Goal: Information Seeking & Learning: Compare options

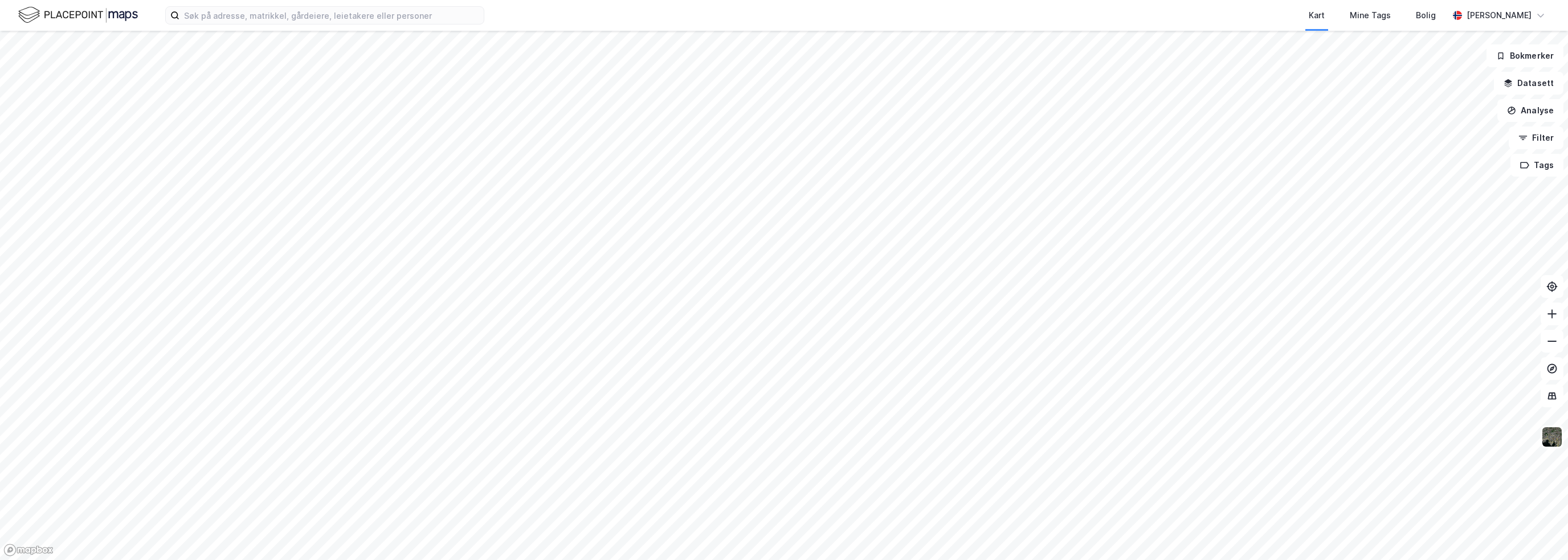
drag, startPoint x: 1067, startPoint y: 378, endPoint x: 1049, endPoint y: 29, distance: 349.5
click at [1049, 29] on div "Kart Mine Tags Bolig [PERSON_NAME] Bokmerker Datasett Analyse Filter Tags" at bounding box center [784, 280] width 1568 height 560
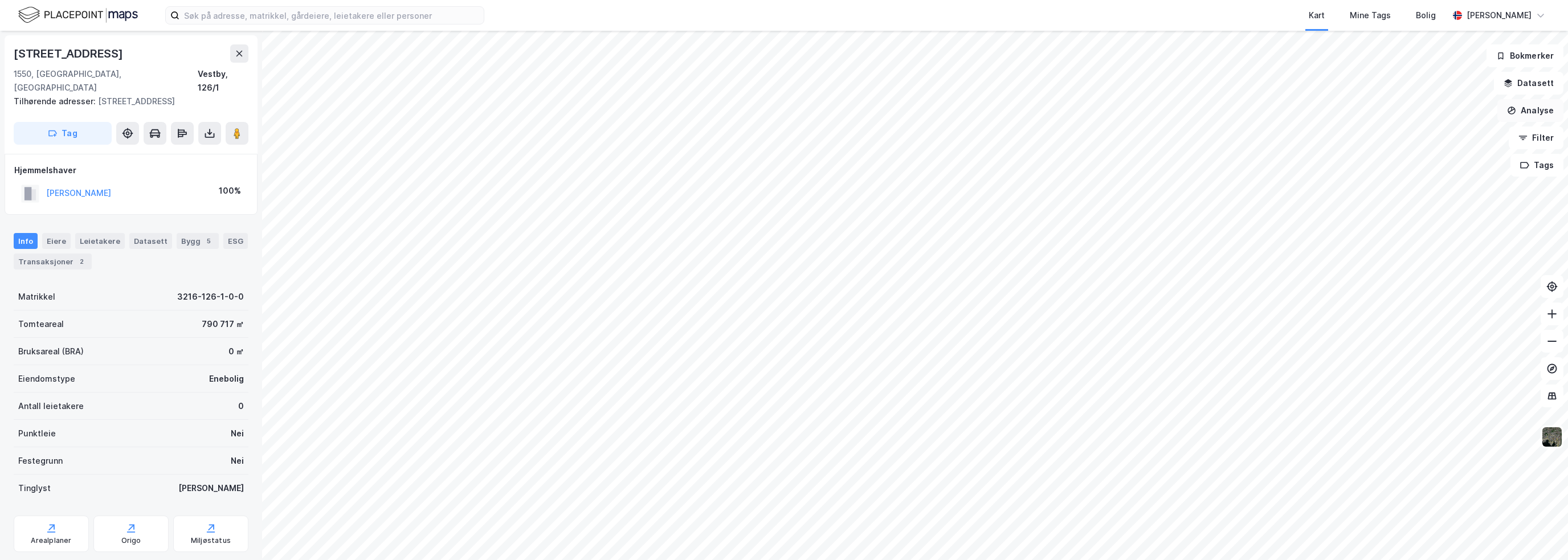
click at [1527, 111] on button "Analyse" at bounding box center [1529, 110] width 66 height 23
click at [1439, 130] on div "Tegn område" at bounding box center [1431, 134] width 99 height 10
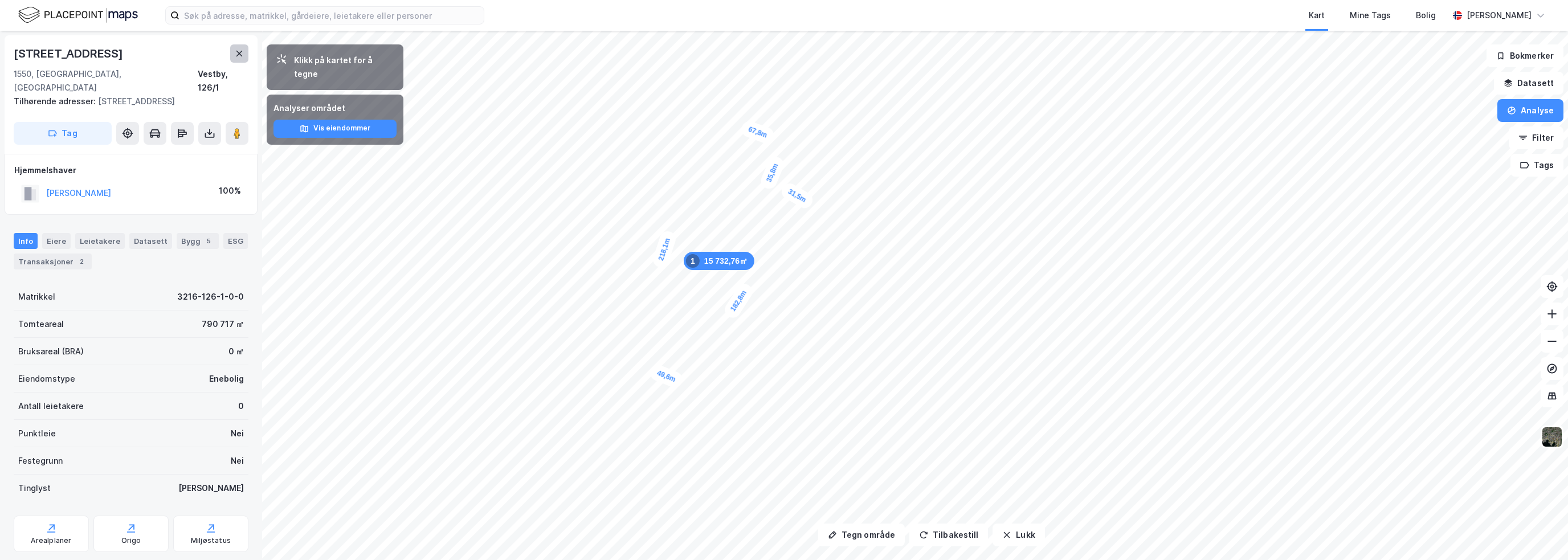
click at [241, 52] on icon at bounding box center [239, 53] width 6 height 6
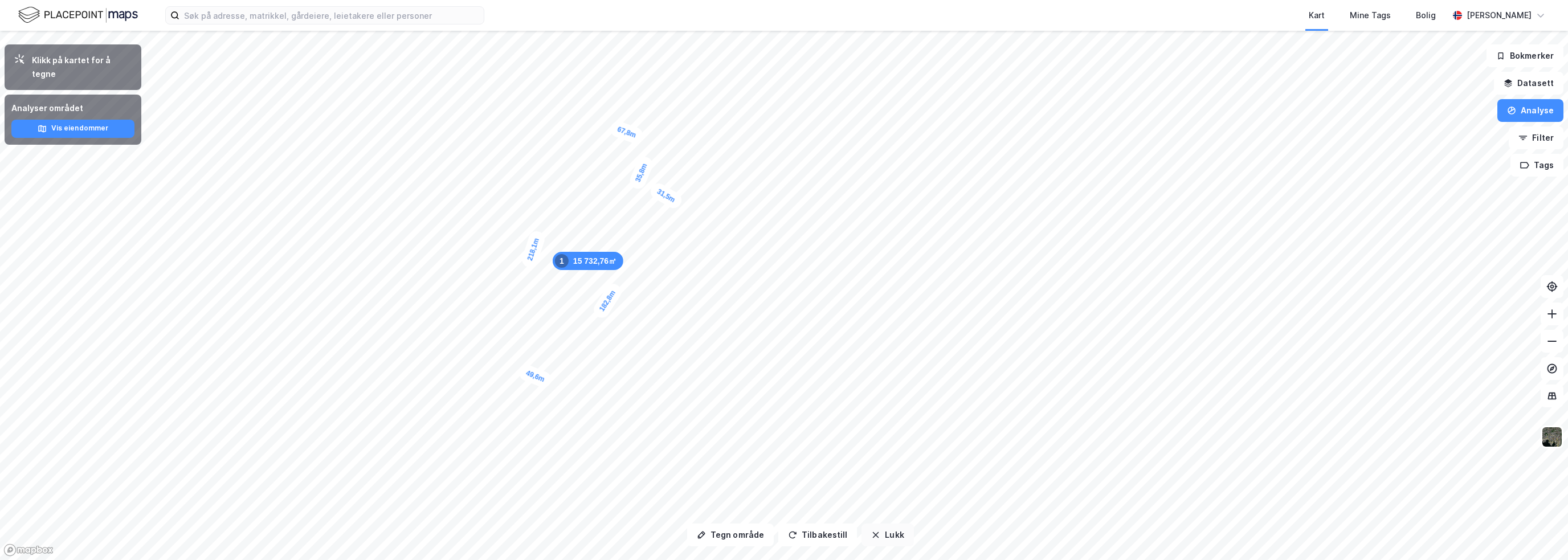
click at [885, 539] on button "Lukk" at bounding box center [887, 535] width 52 height 23
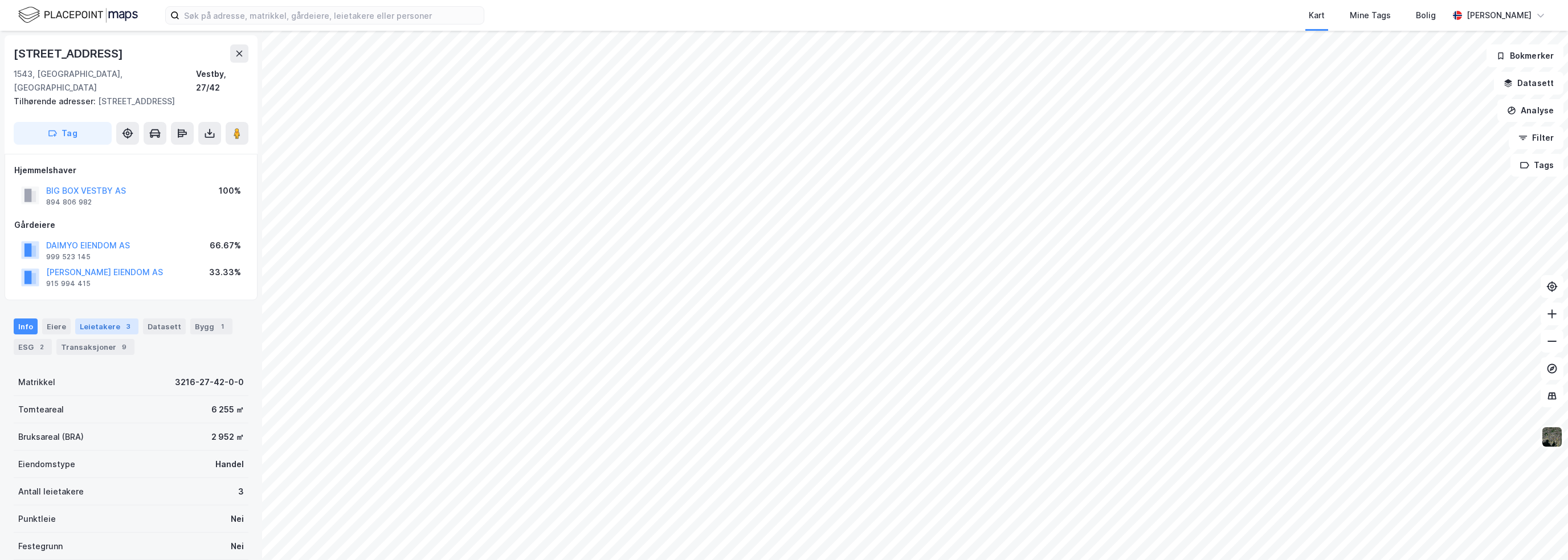
click at [110, 319] on div "Leietakere 3" at bounding box center [106, 327] width 63 height 16
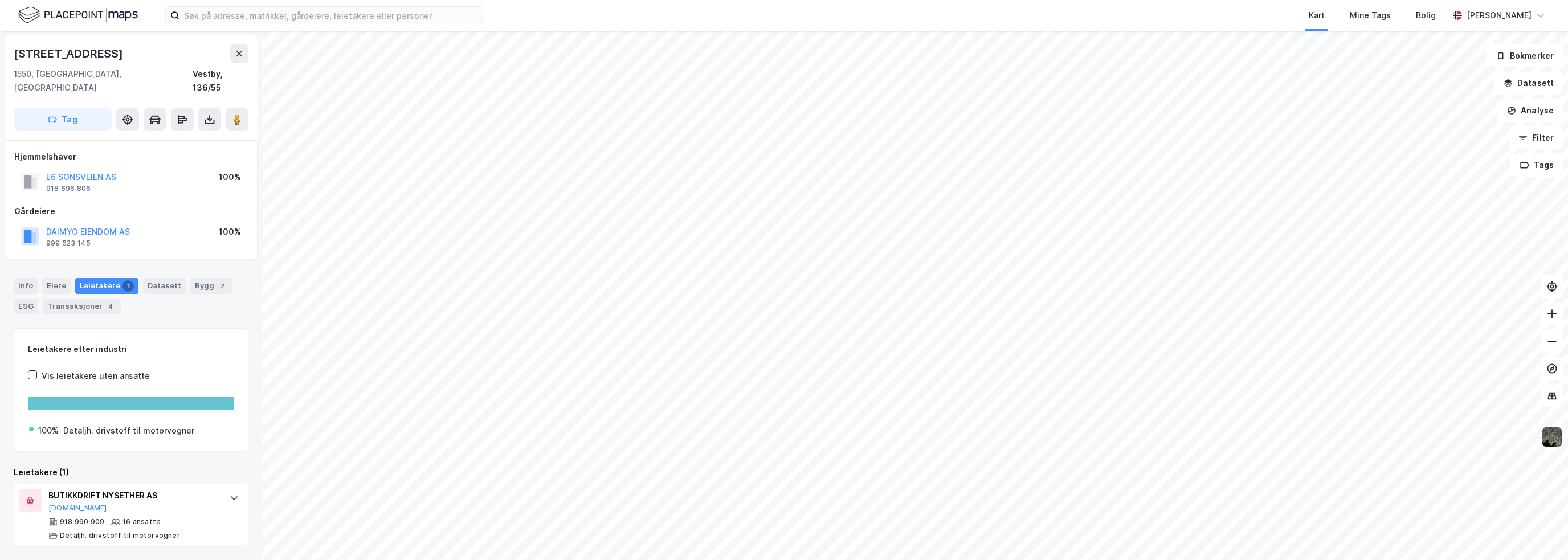
click at [73, 54] on div "[STREET_ADDRESS]" at bounding box center [70, 53] width 112 height 18
click at [73, 57] on div "[STREET_ADDRESS]" at bounding box center [70, 53] width 112 height 18
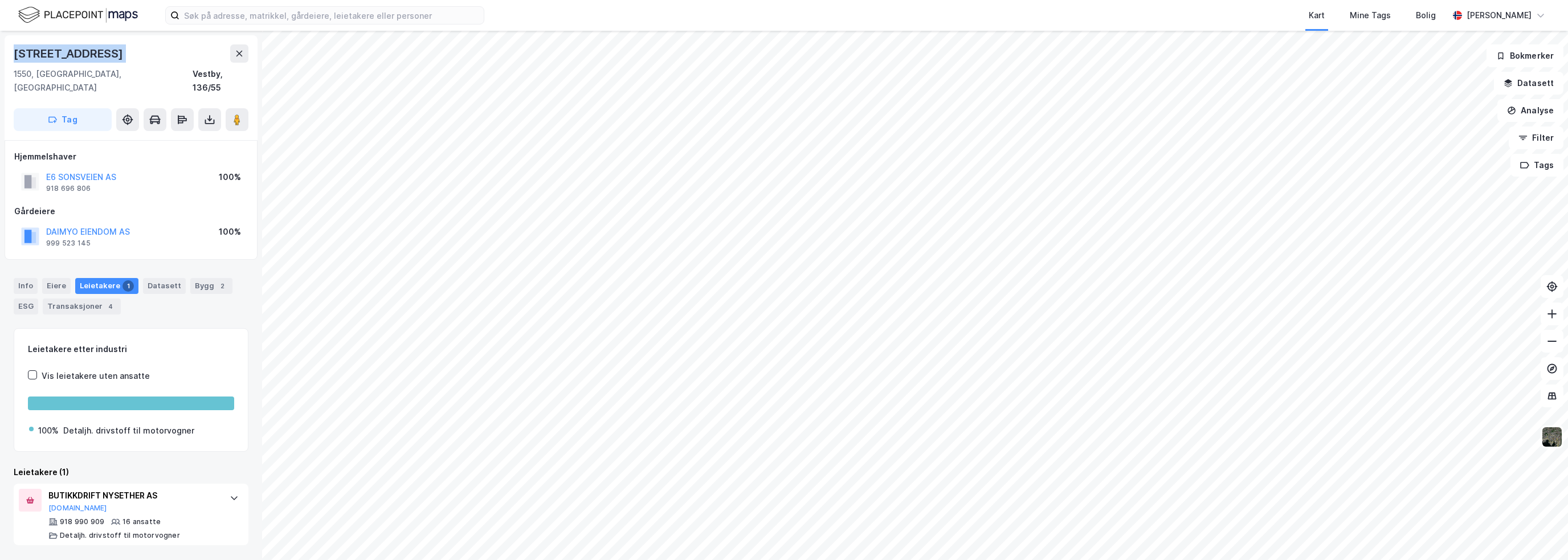
click at [857, 559] on html "Kart Mine Tags [PERSON_NAME] Sonsveien 95 1550, [GEOGRAPHIC_DATA], [GEOGRAPHIC_…" at bounding box center [784, 280] width 1568 height 560
click at [893, 559] on html "Kart Mine Tags [PERSON_NAME] Sonsveien 95 1550, [GEOGRAPHIC_DATA], [GEOGRAPHIC_…" at bounding box center [784, 280] width 1568 height 560
click at [745, 559] on html "Kart Mine Tags [PERSON_NAME] Sonsveien 95 1550, [GEOGRAPHIC_DATA], [GEOGRAPHIC_…" at bounding box center [784, 280] width 1568 height 560
click at [1555, 438] on img at bounding box center [1551, 437] width 22 height 22
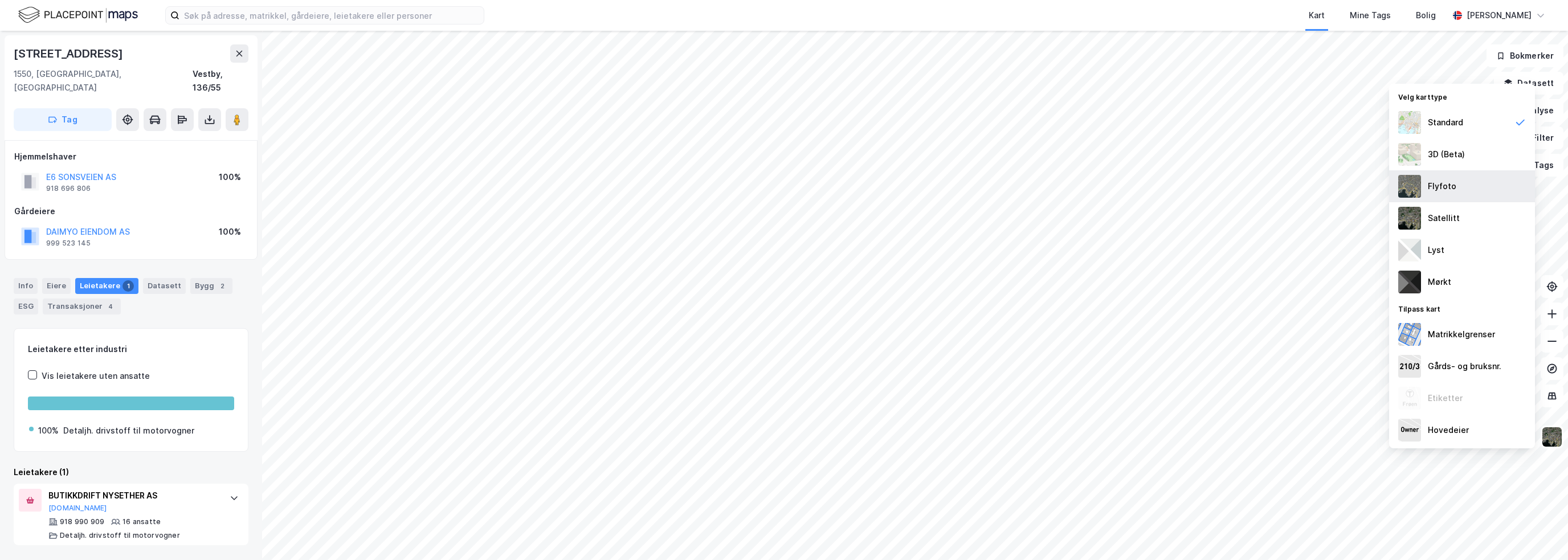
click at [1472, 188] on div "Flyfoto" at bounding box center [1462, 186] width 146 height 32
click at [1100, 20] on div "Kart Mine Tags Bolig" at bounding box center [993, 15] width 909 height 31
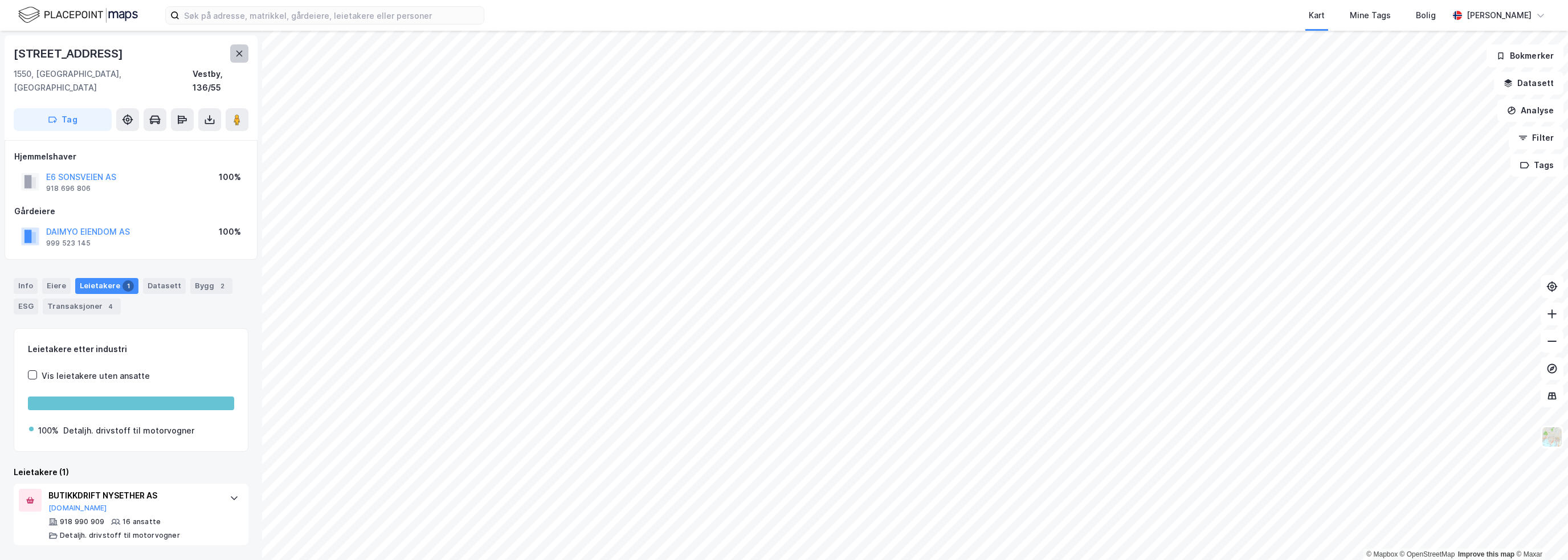
click at [232, 49] on button at bounding box center [239, 53] width 18 height 18
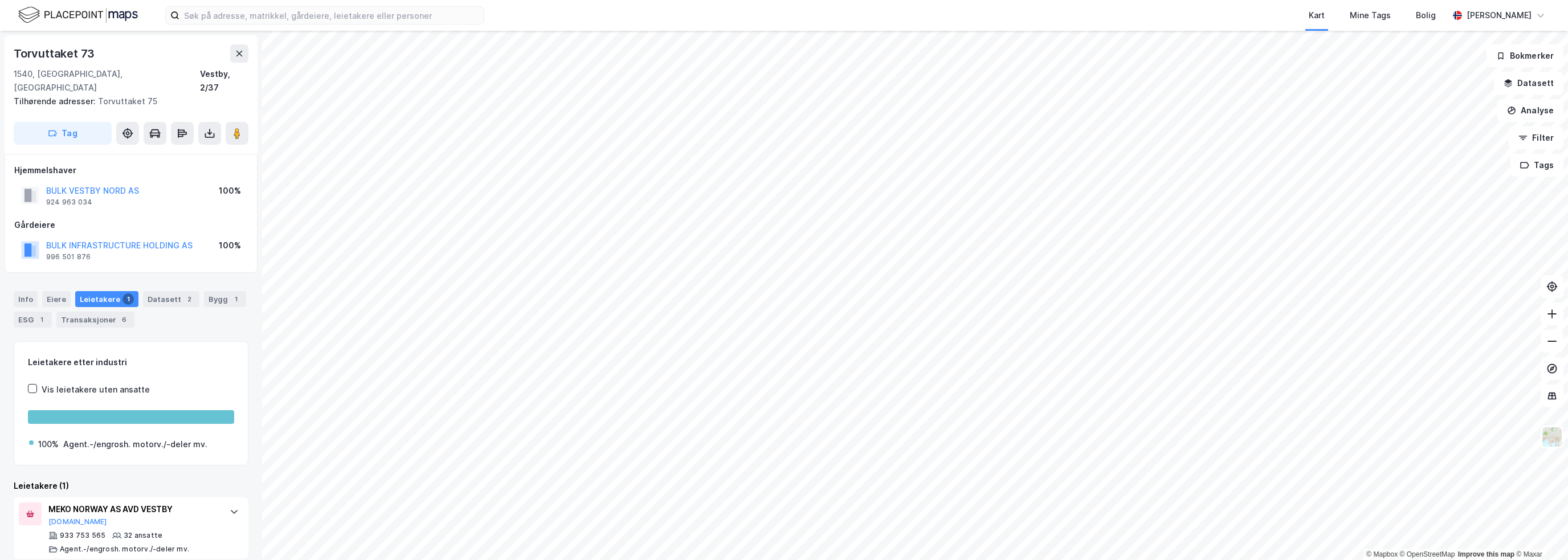
click at [1064, 25] on div "Kart Mine Tags [PERSON_NAME] © Mapbox © OpenStreetMap Improve this map © Maxar …" at bounding box center [784, 280] width 1568 height 560
click at [1021, 25] on div "Kart Mine Tags [PERSON_NAME] © Mapbox © OpenStreetMap Improve this map © Maxar …" at bounding box center [784, 280] width 1568 height 560
click at [235, 49] on icon at bounding box center [239, 54] width 9 height 9
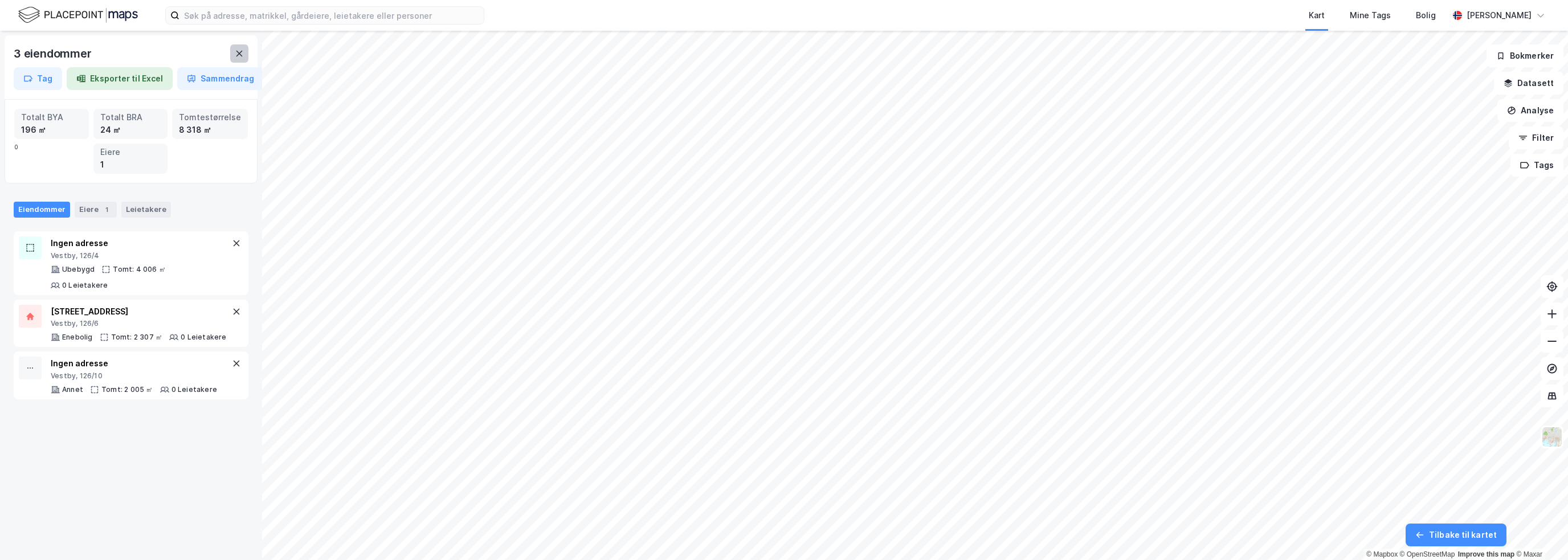
click at [237, 53] on icon at bounding box center [239, 54] width 9 height 9
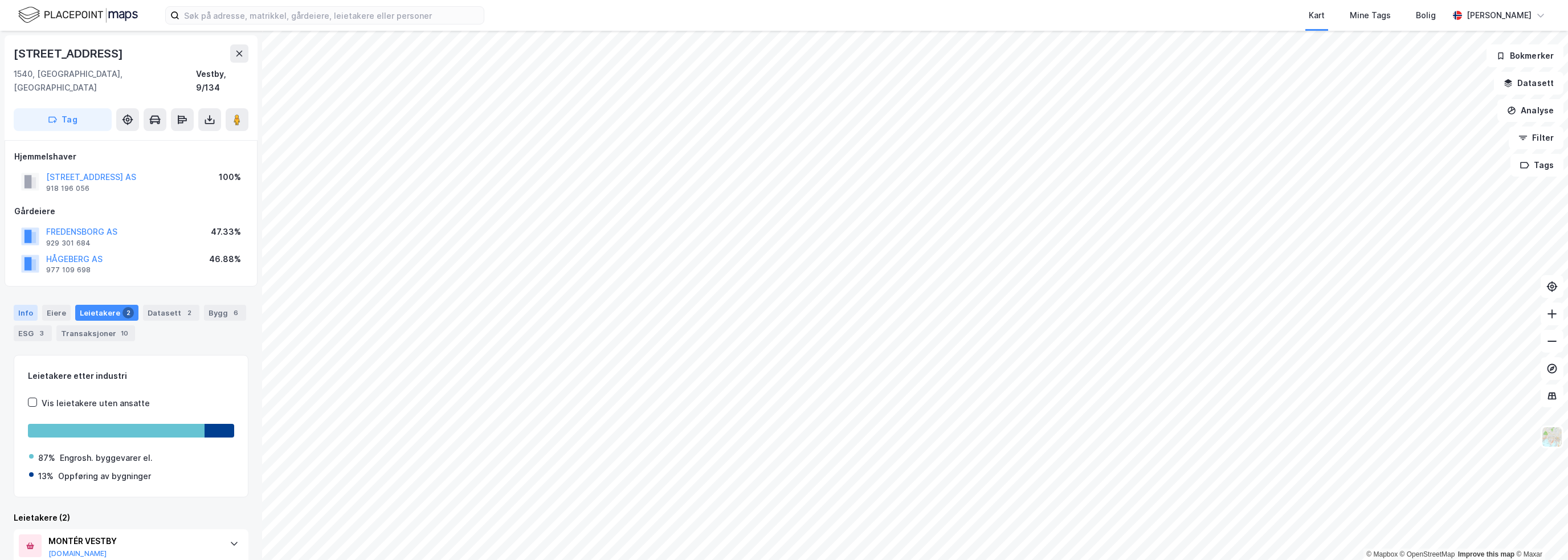
click at [30, 305] on div "Info" at bounding box center [26, 313] width 24 height 16
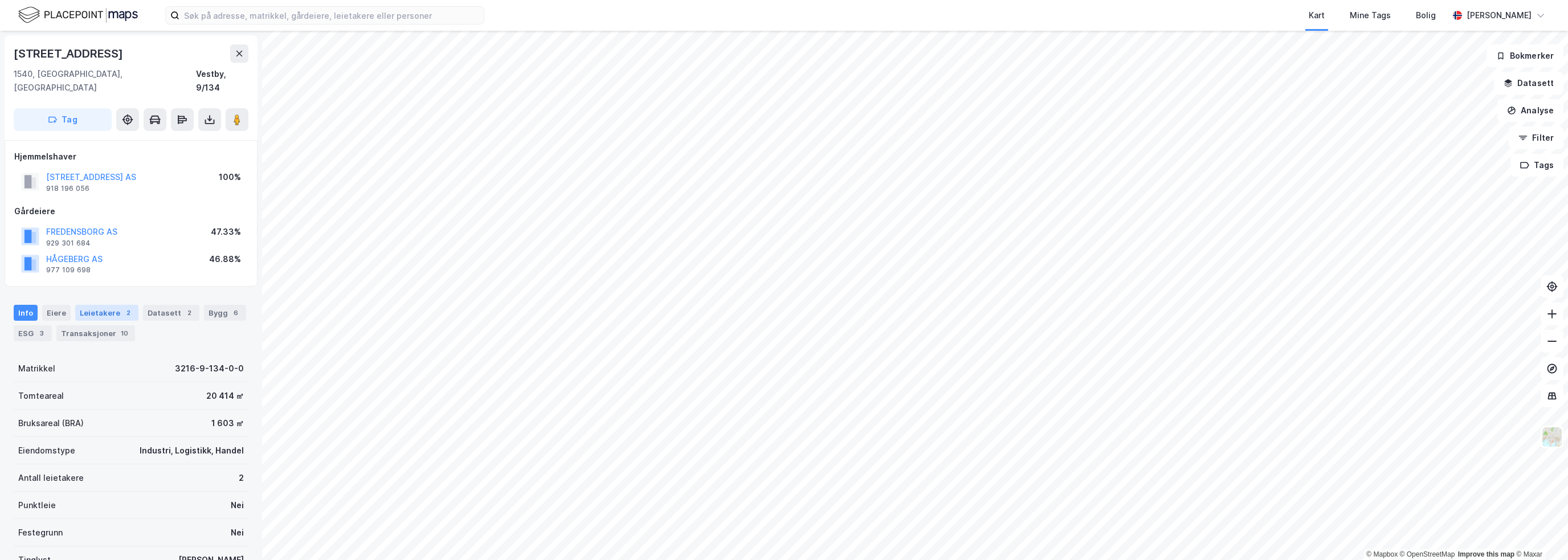
click at [112, 305] on div "Leietakere 2" at bounding box center [106, 313] width 63 height 16
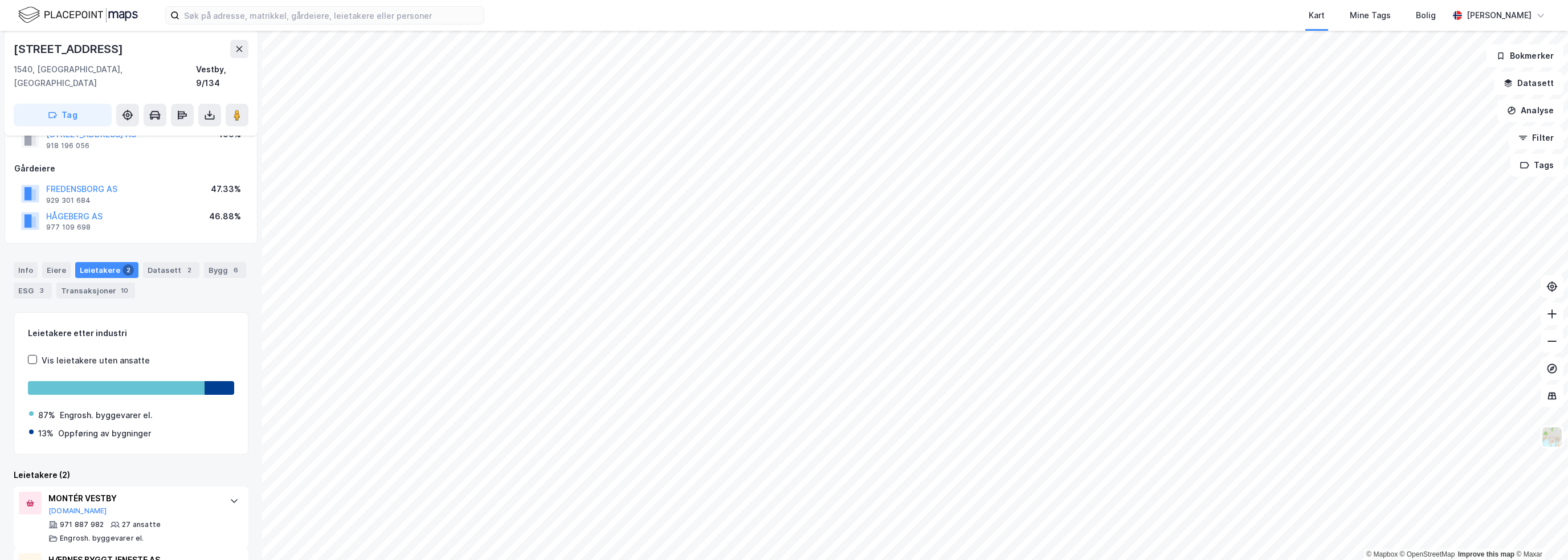
scroll to position [91, 0]
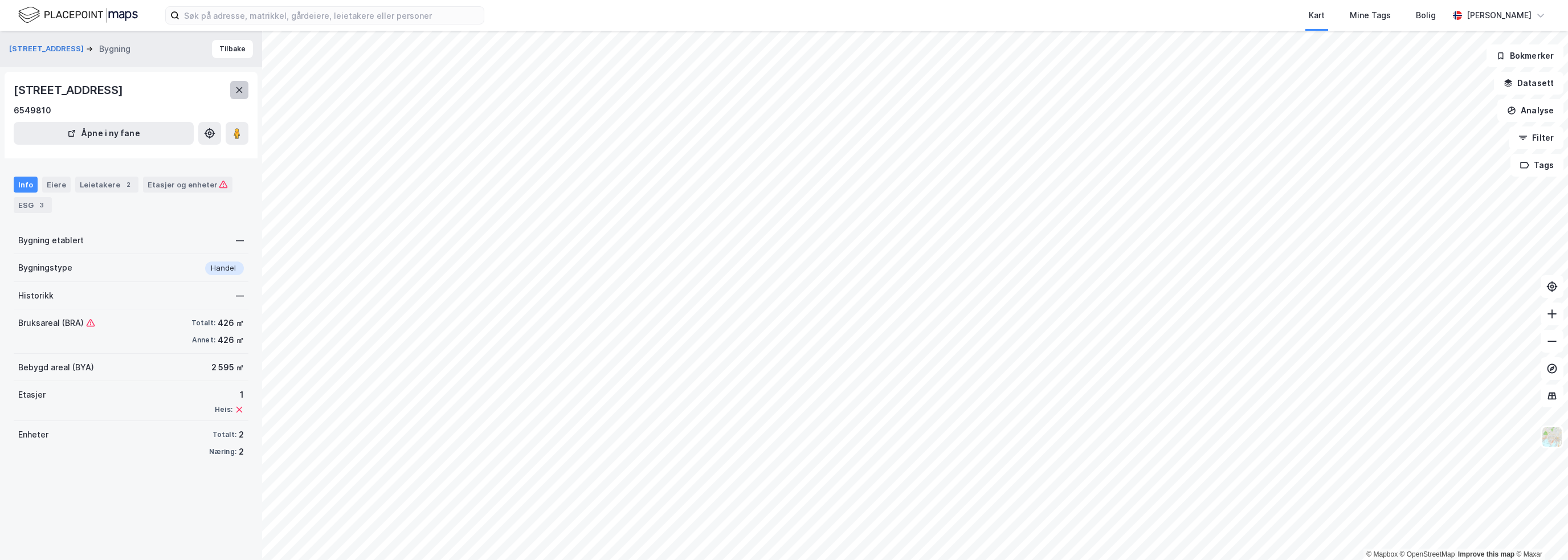
click at [240, 85] on icon at bounding box center [239, 90] width 9 height 9
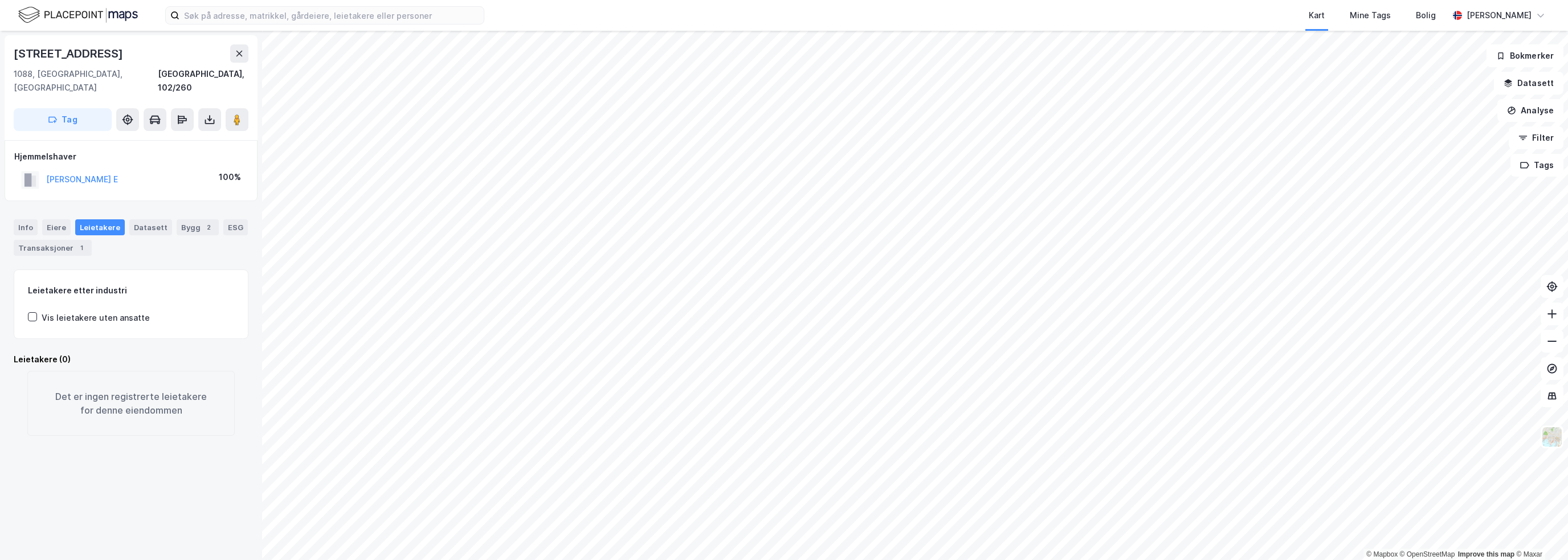
click at [112, 49] on div "[STREET_ADDRESS]" at bounding box center [70, 53] width 112 height 18
click at [112, 49] on div "[STREET_ADDRESS]" at bounding box center [70, 53] width 112 height 18
click at [192, 219] on div "Bygg 2" at bounding box center [197, 227] width 42 height 16
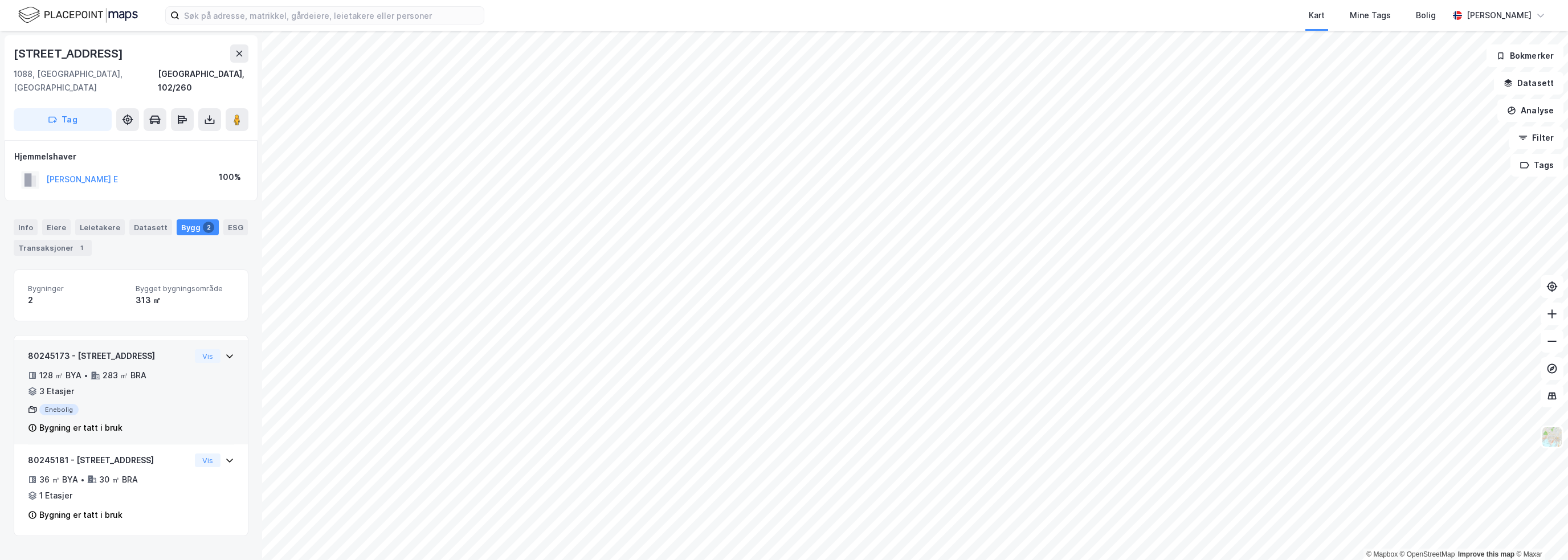
click at [228, 386] on div "80245173 - Høybråtenveien 130 128 ㎡ BYA • 283 ㎡ BRA • 3 Etasjer Enebolig Bygnin…" at bounding box center [130, 392] width 234 height 104
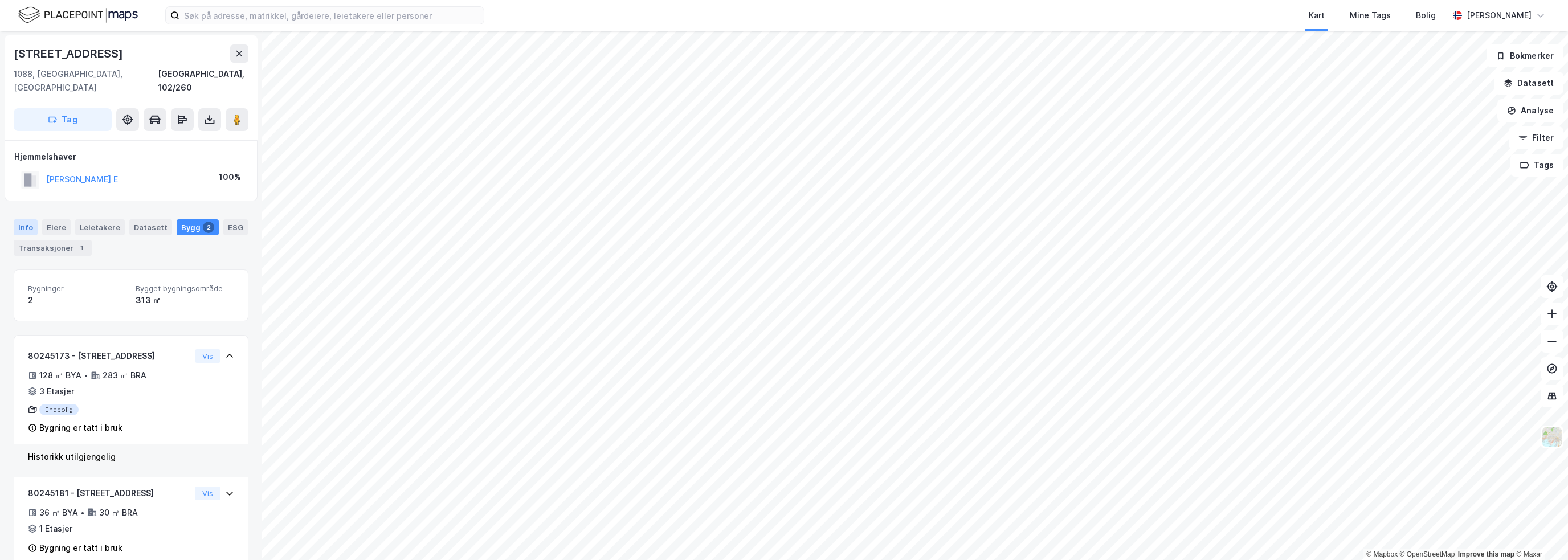
click at [21, 219] on div "Info" at bounding box center [26, 227] width 24 height 16
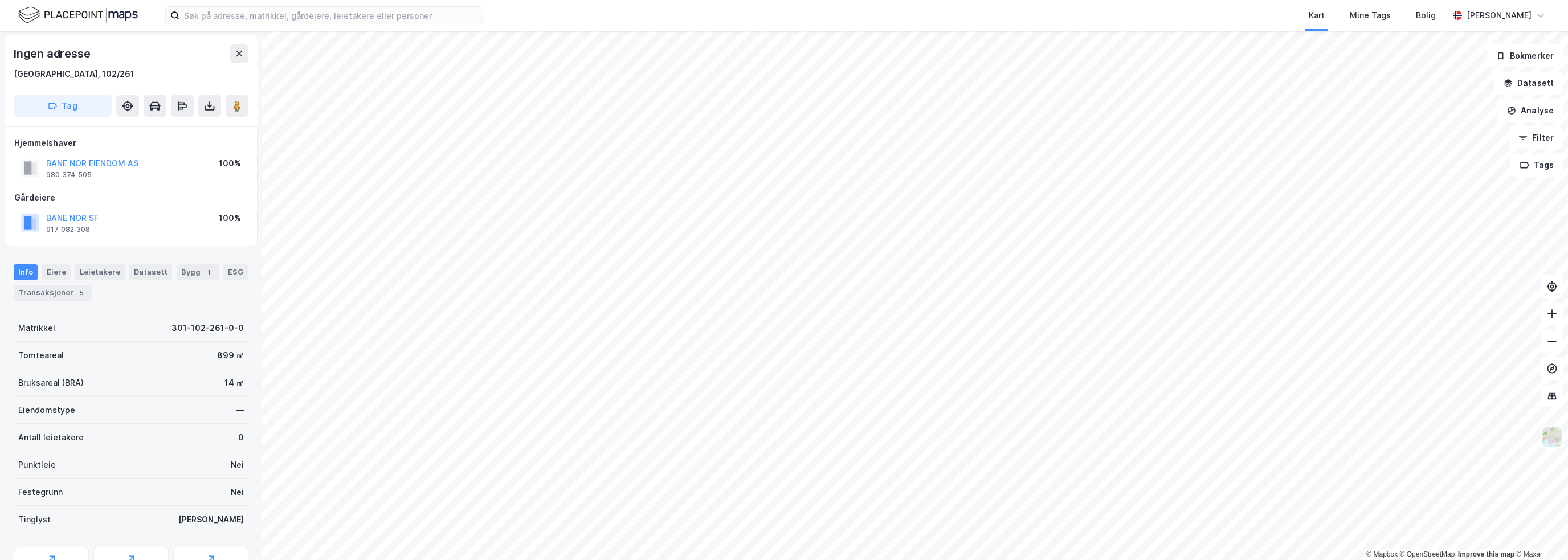
scroll to position [59, 0]
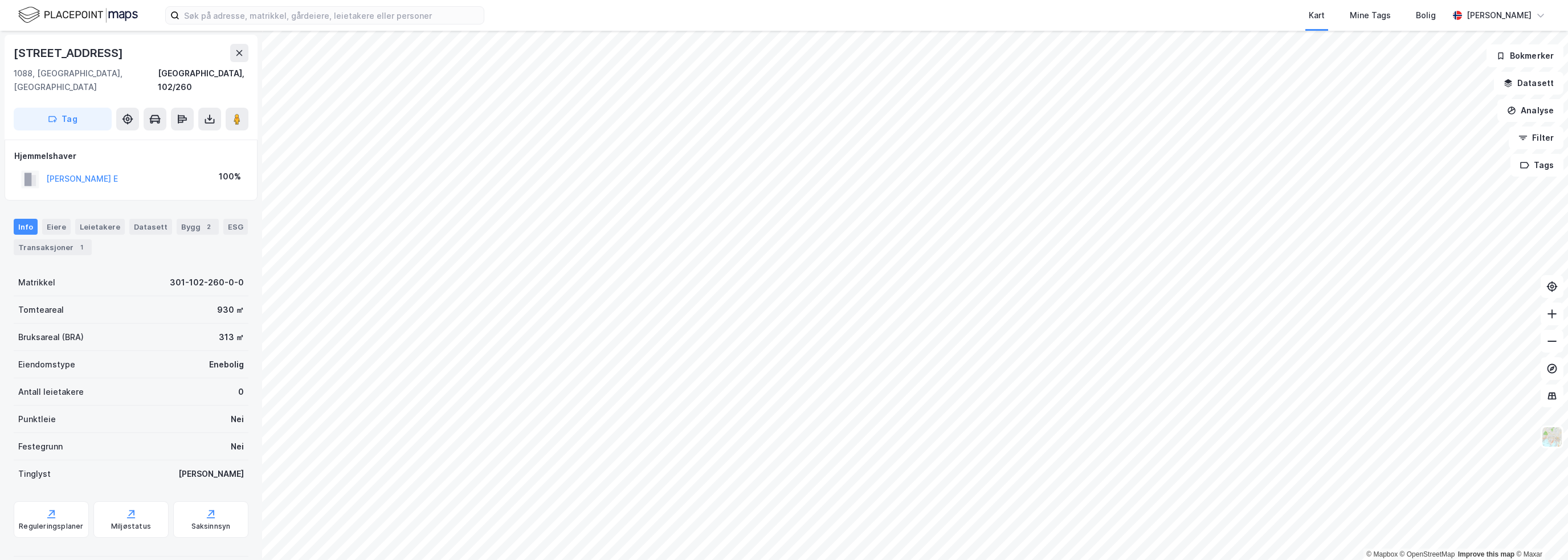
scroll to position [1, 0]
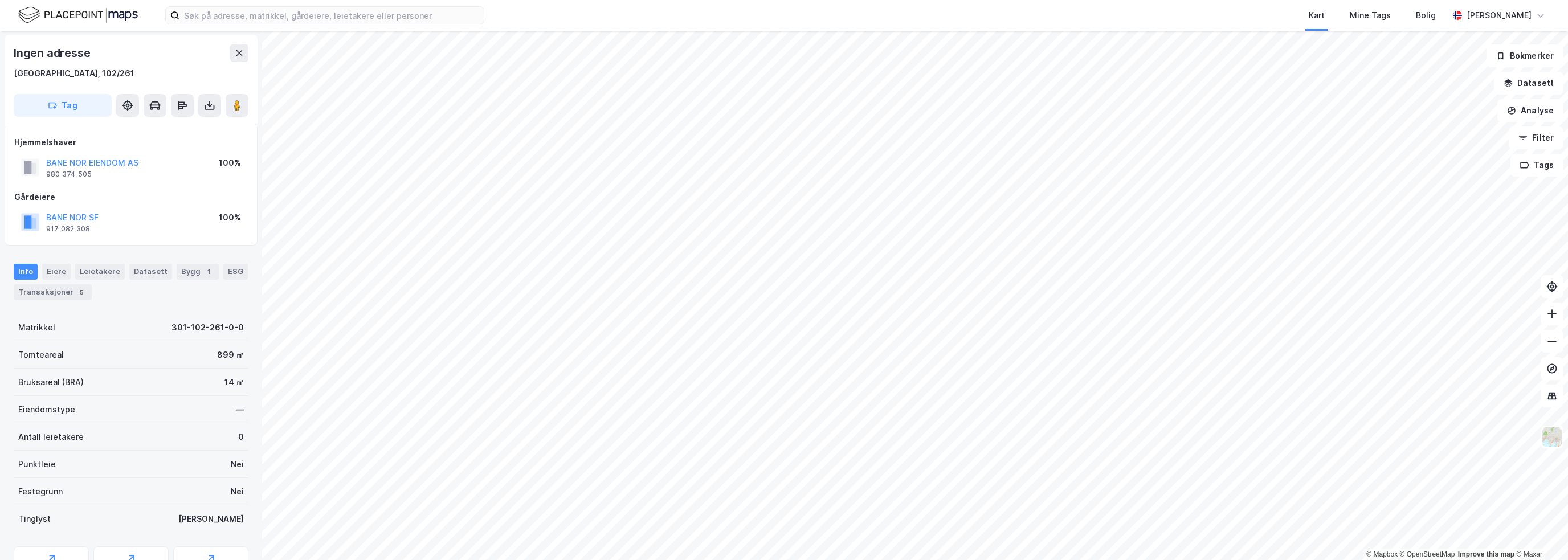
scroll to position [1, 0]
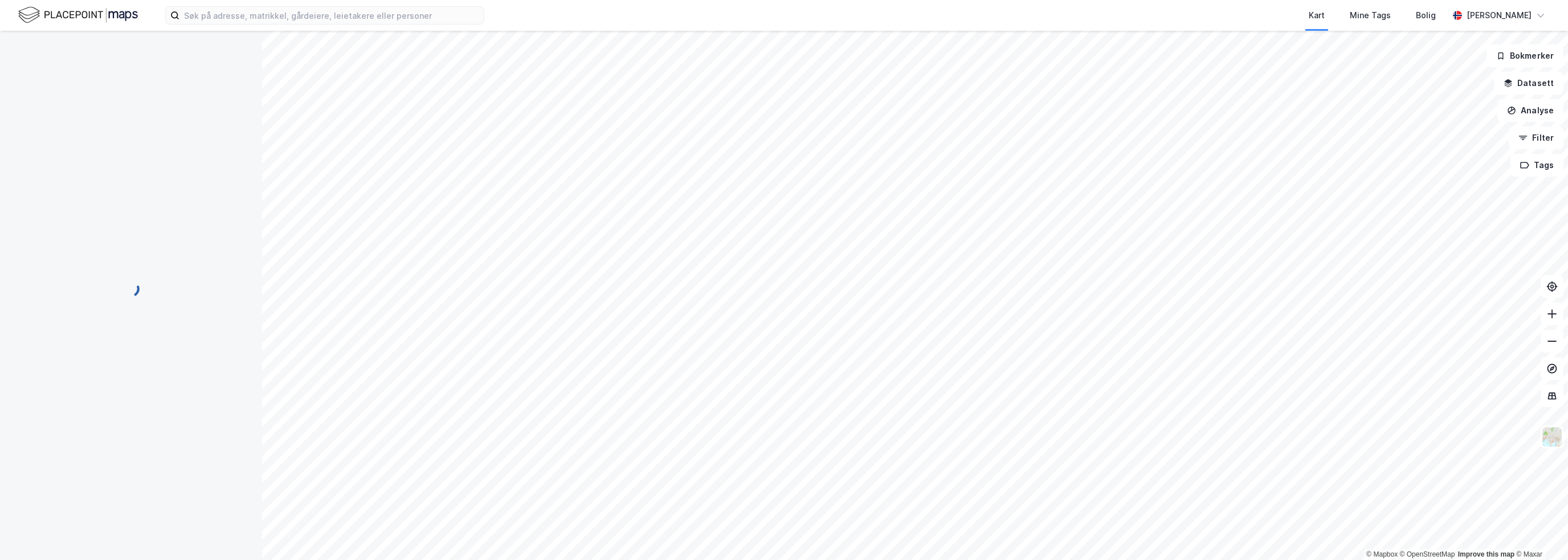
scroll to position [1, 0]
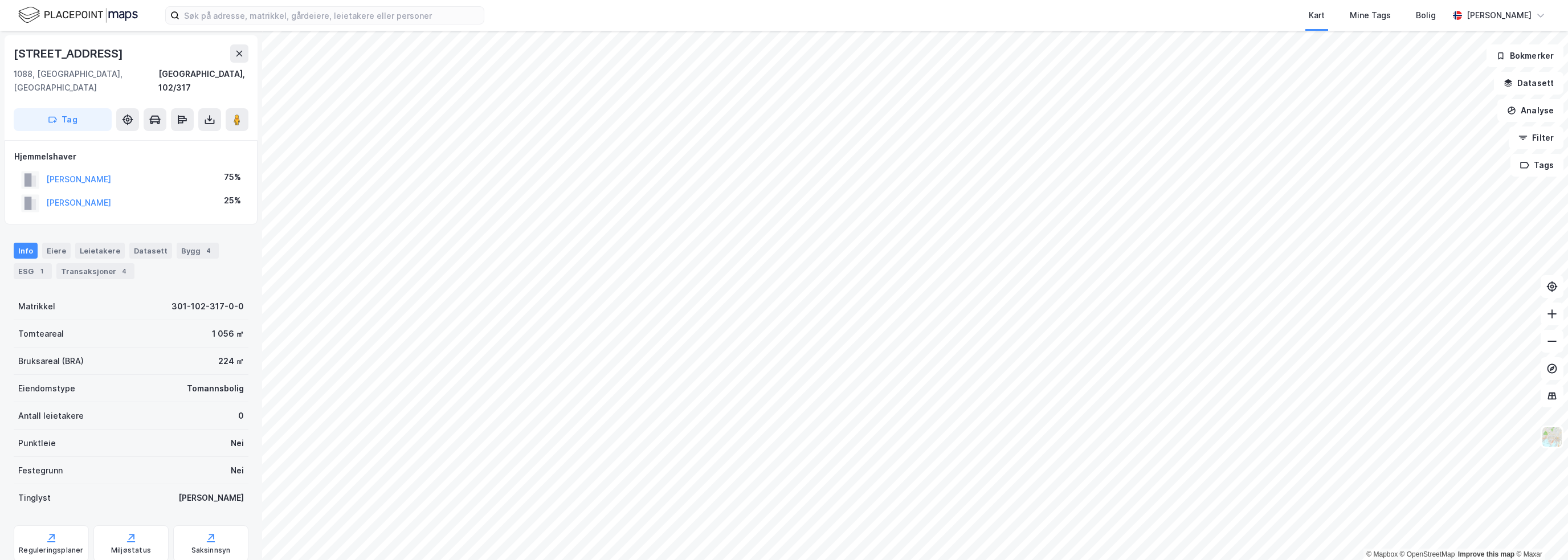
scroll to position [1, 0]
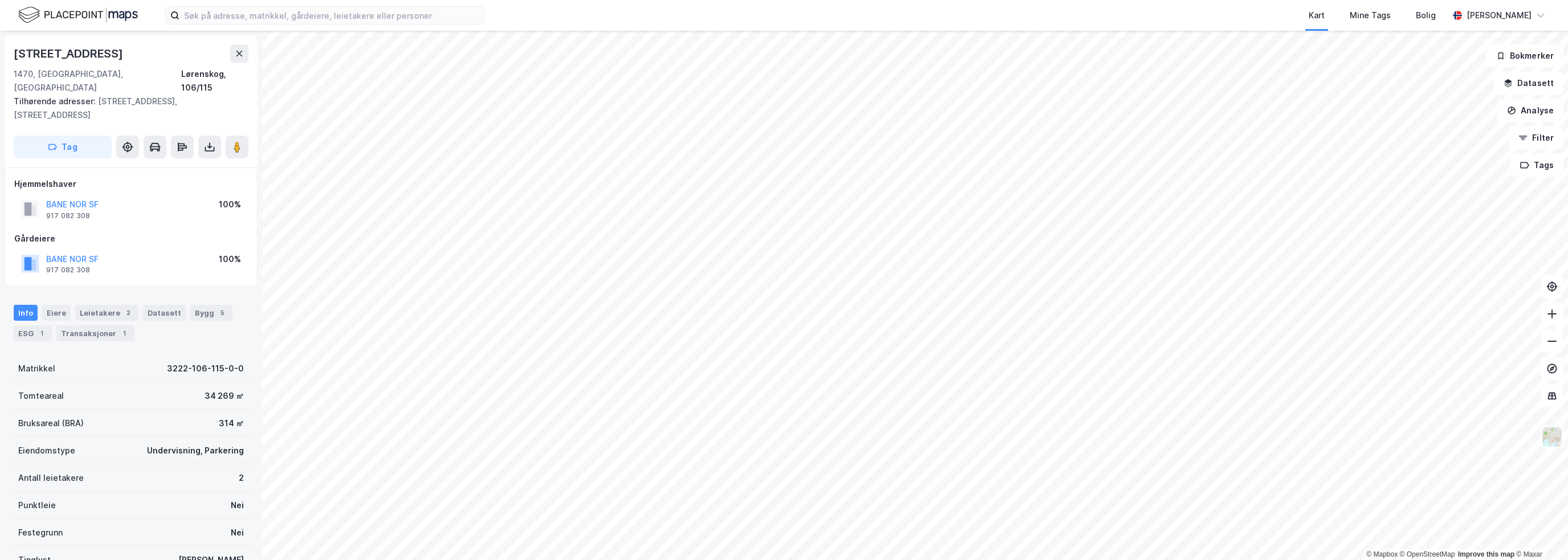
scroll to position [1, 0]
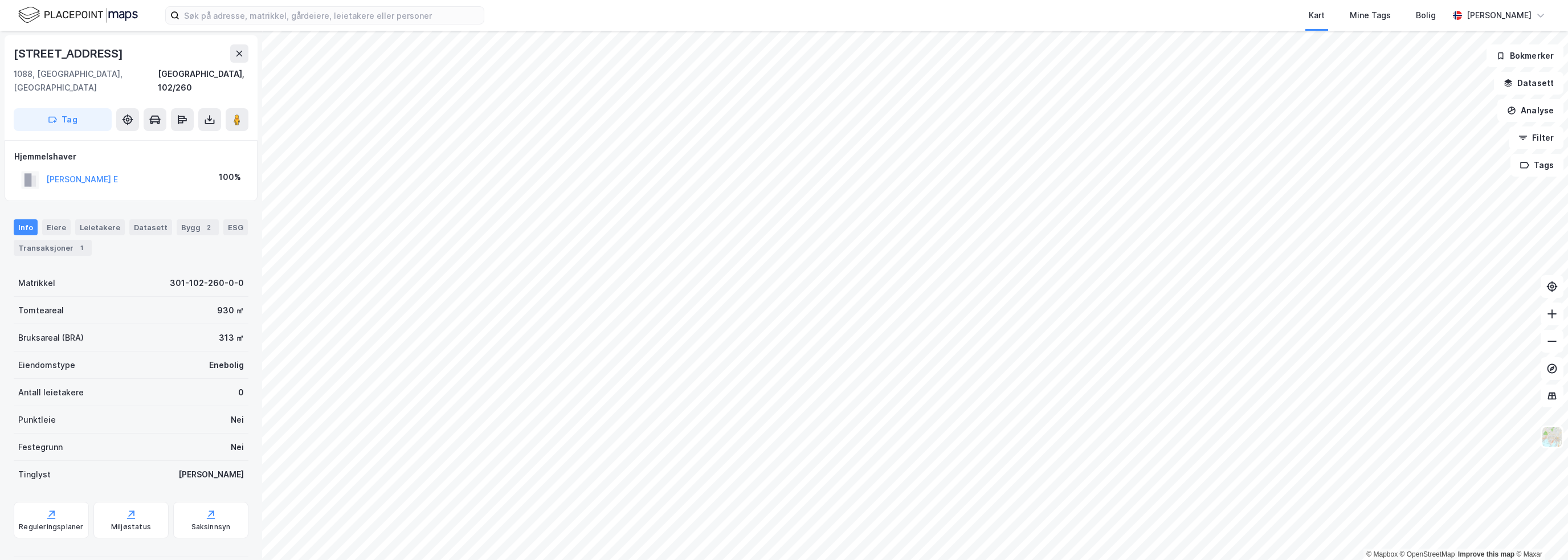
scroll to position [1, 0]
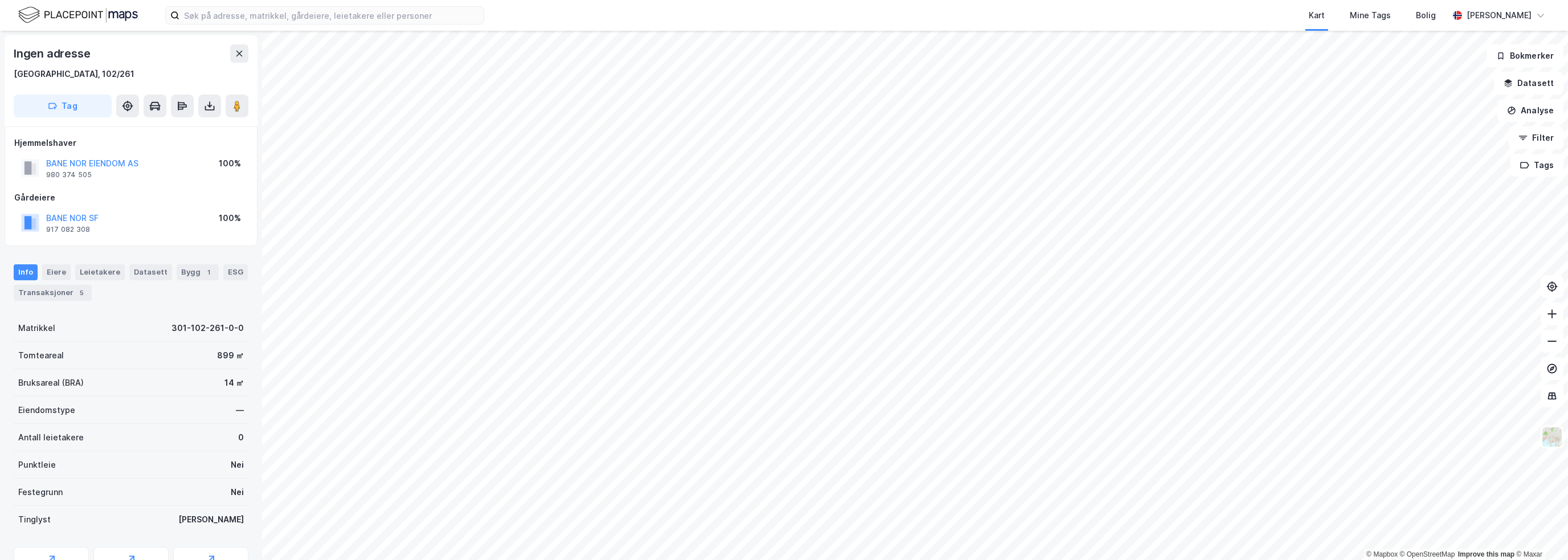
scroll to position [1, 0]
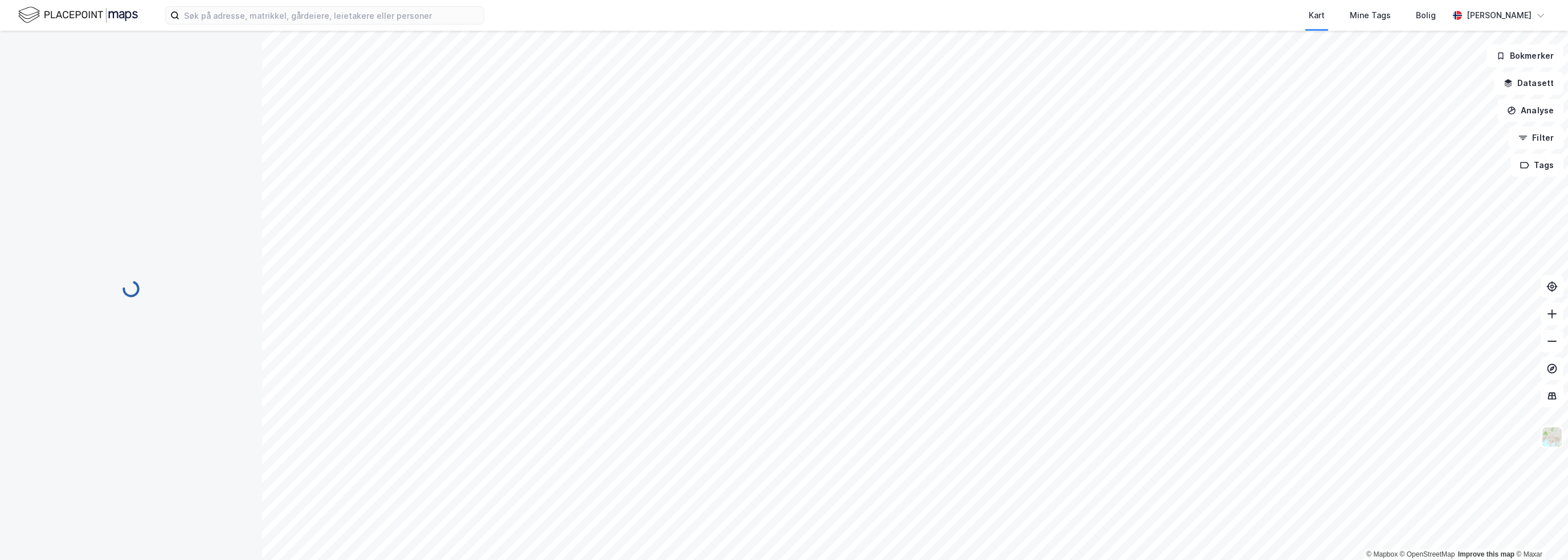
scroll to position [1, 0]
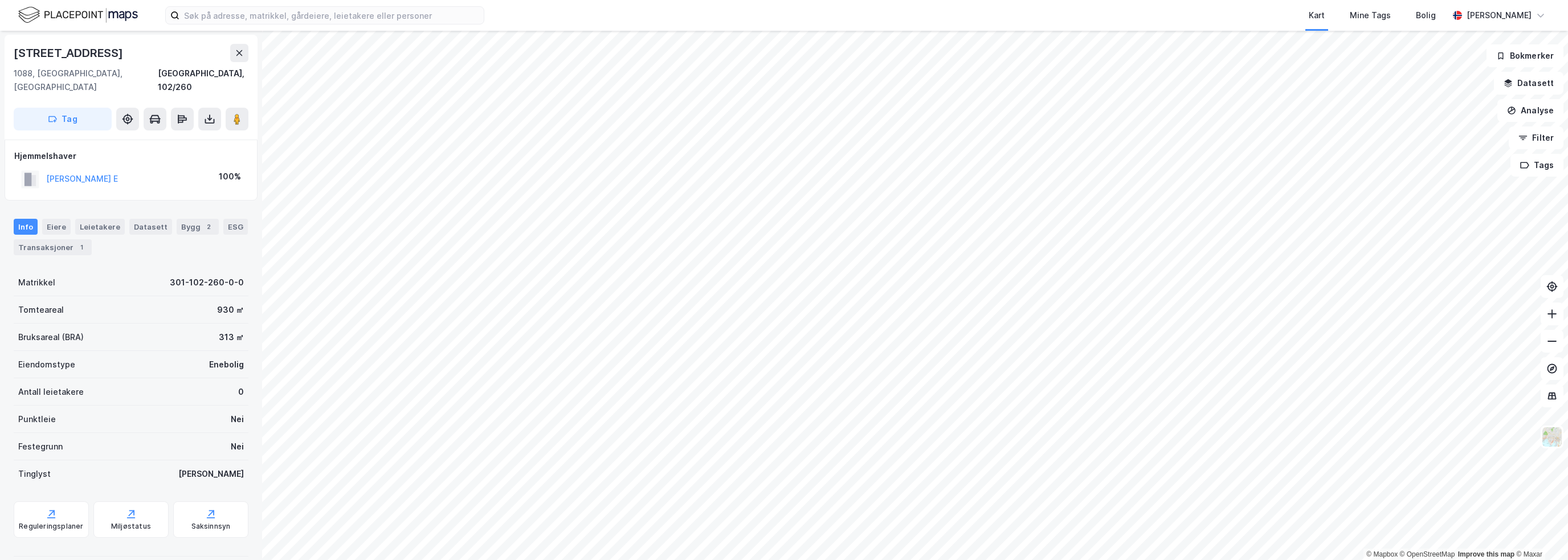
click at [187, 277] on div "Matrikkel 301-102-260-0-0" at bounding box center [131, 282] width 235 height 27
click at [184, 219] on div "Bygg 2" at bounding box center [197, 227] width 42 height 16
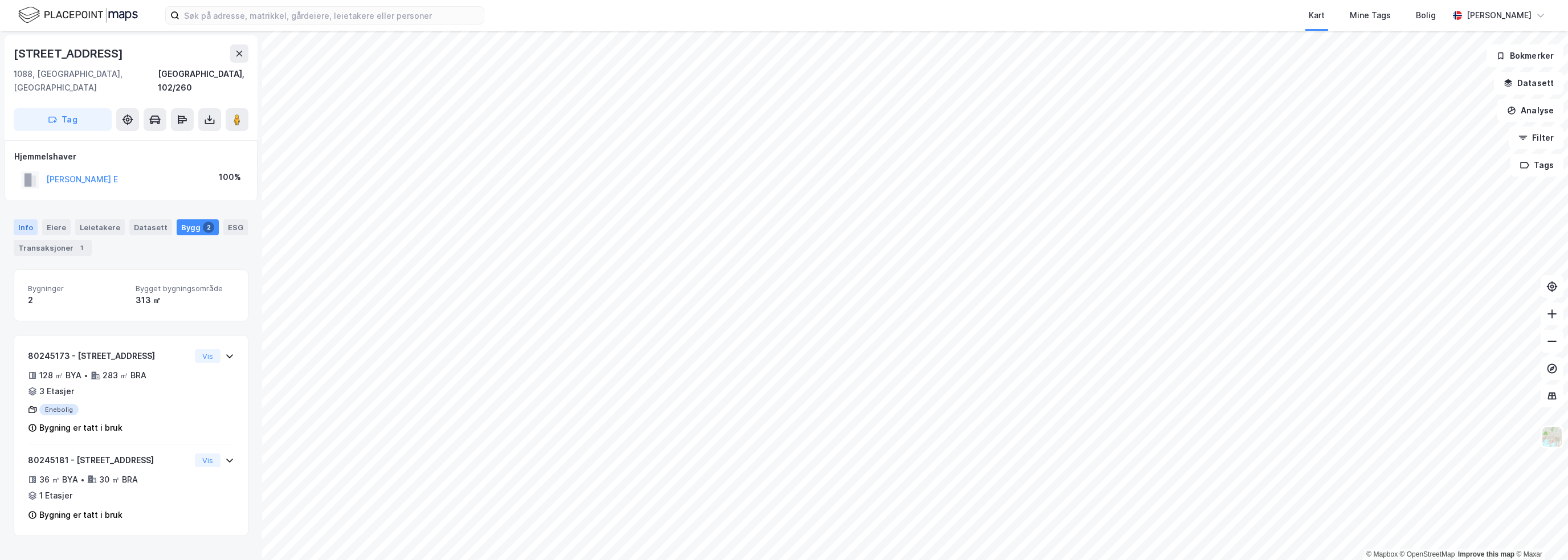
click at [27, 219] on div "Info" at bounding box center [26, 227] width 24 height 16
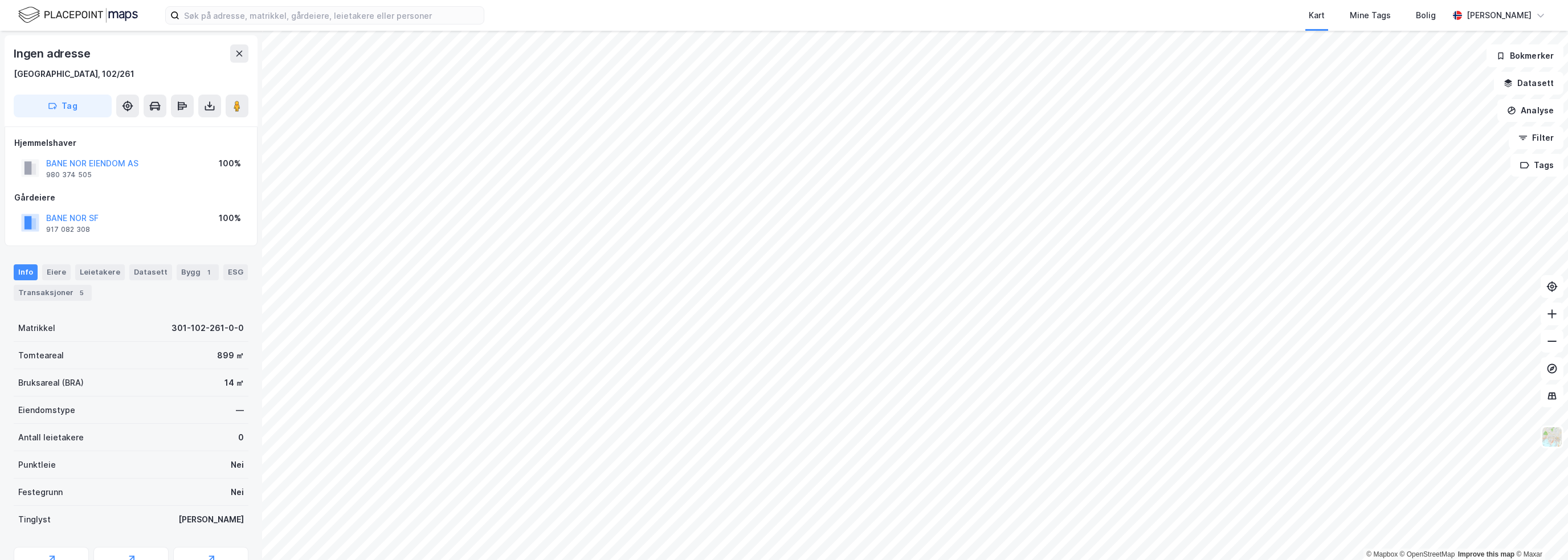
scroll to position [1, 0]
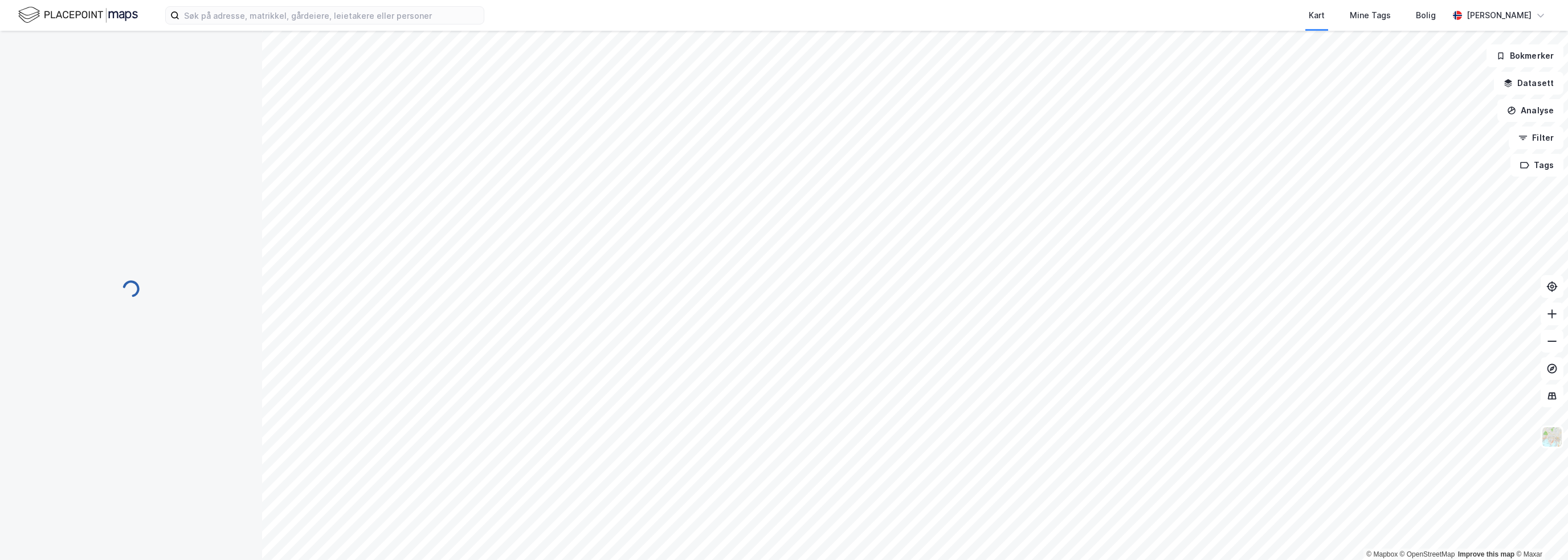
scroll to position [1, 0]
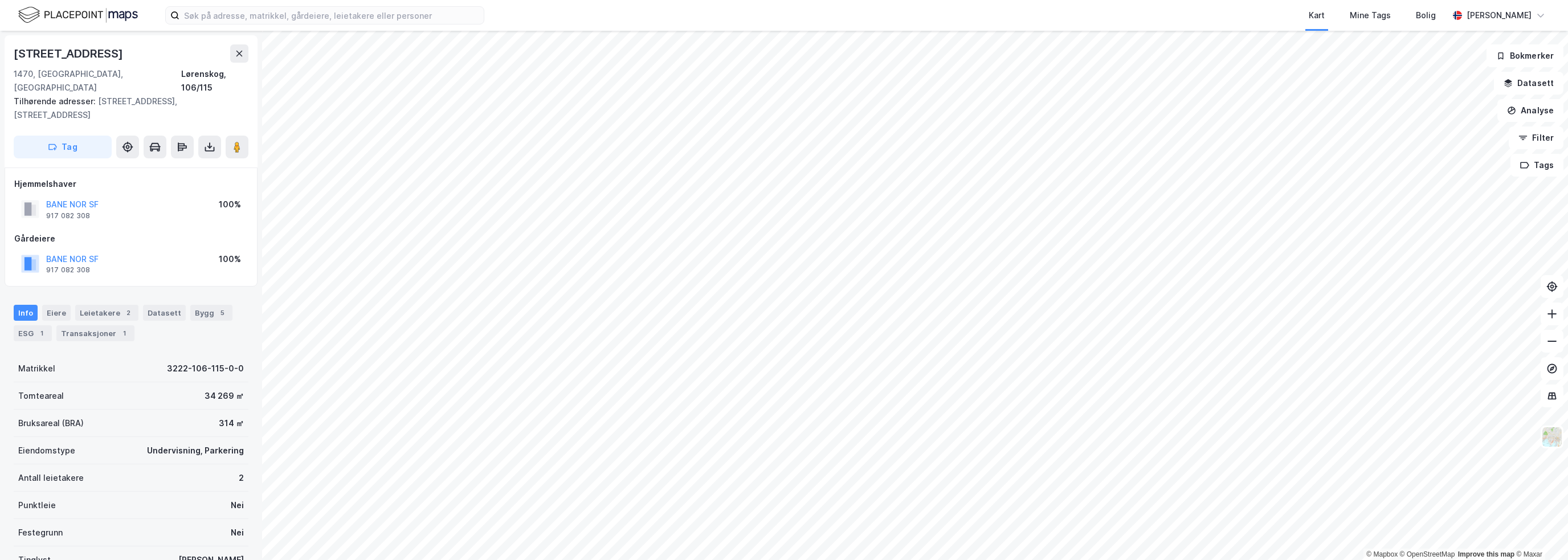
scroll to position [1, 0]
click at [1529, 113] on button "Analyse" at bounding box center [1529, 110] width 66 height 23
click at [1452, 116] on div "Mål avstand" at bounding box center [1431, 111] width 99 height 10
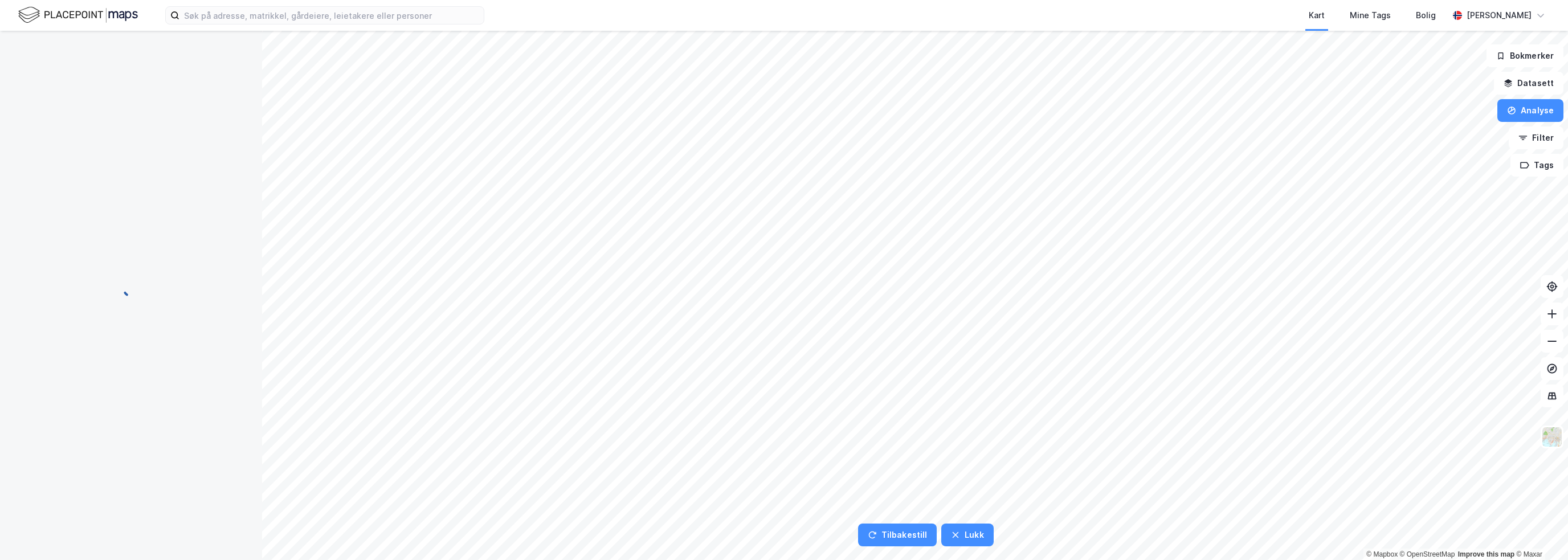
scroll to position [0, 0]
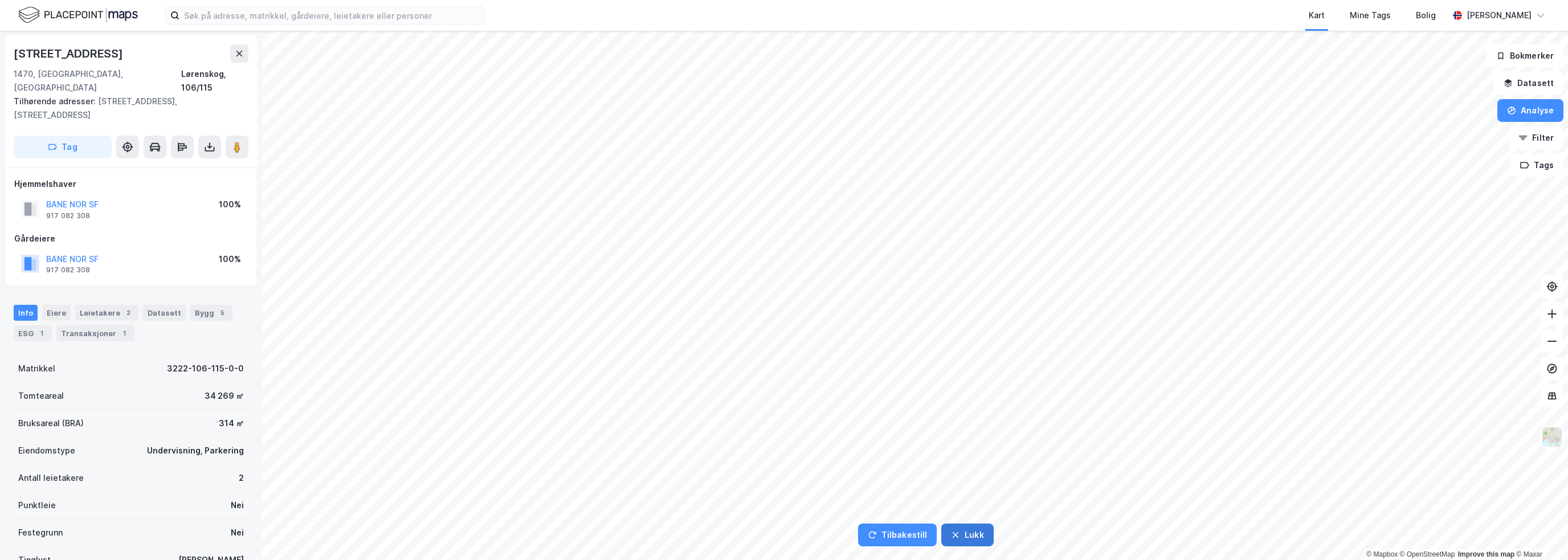
click at [960, 531] on button "Lukk" at bounding box center [967, 535] width 52 height 23
